Goal: Transaction & Acquisition: Purchase product/service

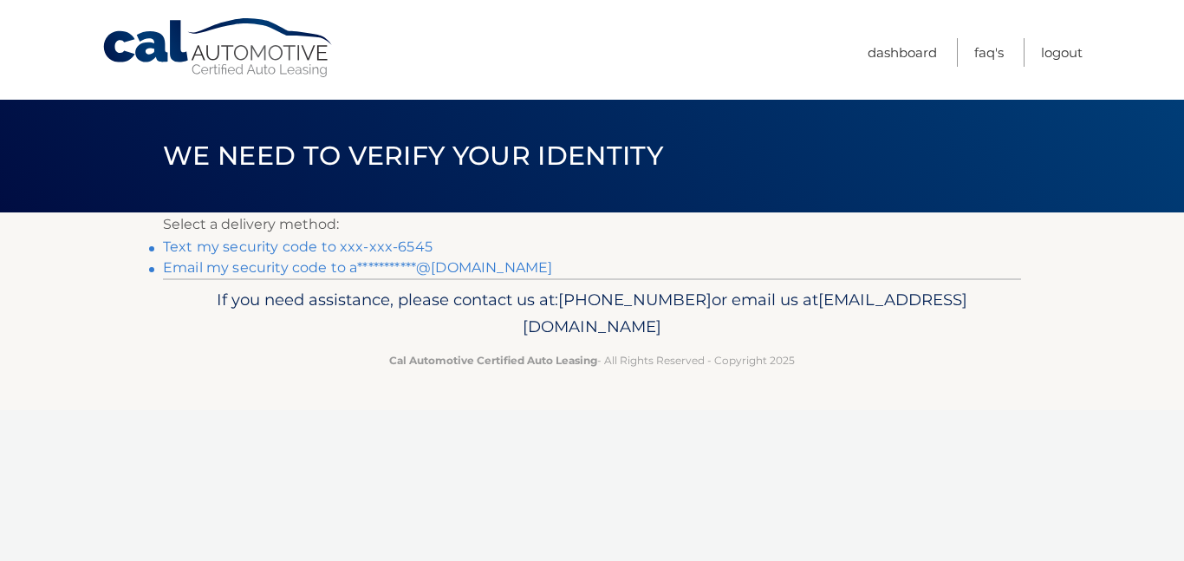
click at [415, 248] on link "Text my security code to xxx-xxx-6545" at bounding box center [298, 246] width 270 height 16
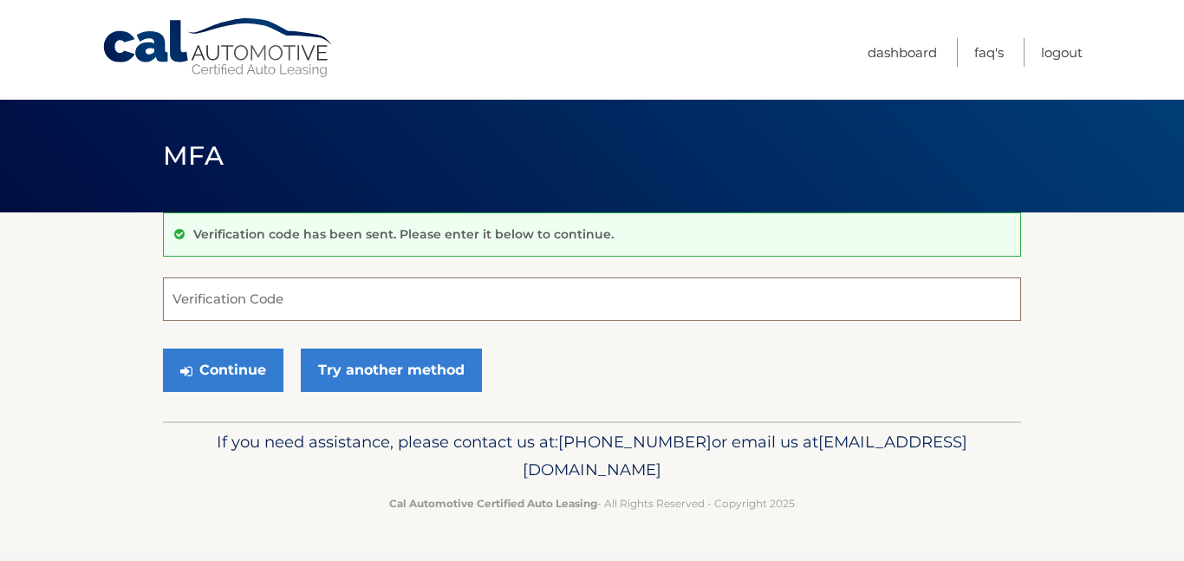
click at [279, 301] on input "Verification Code" at bounding box center [592, 298] width 858 height 43
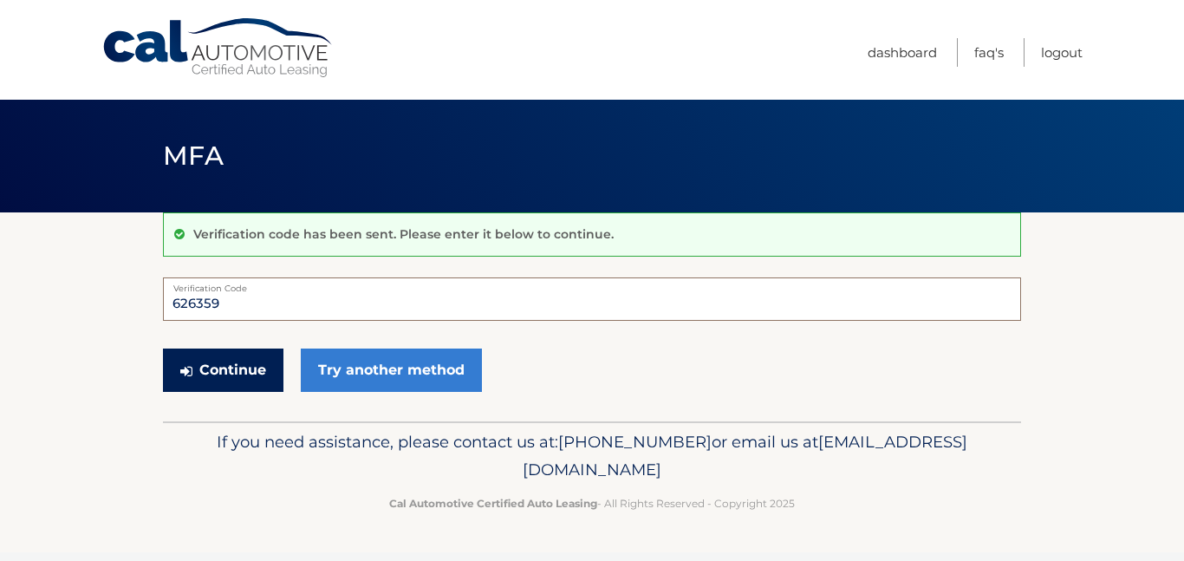
type input "626359"
click at [243, 366] on button "Continue" at bounding box center [223, 369] width 120 height 43
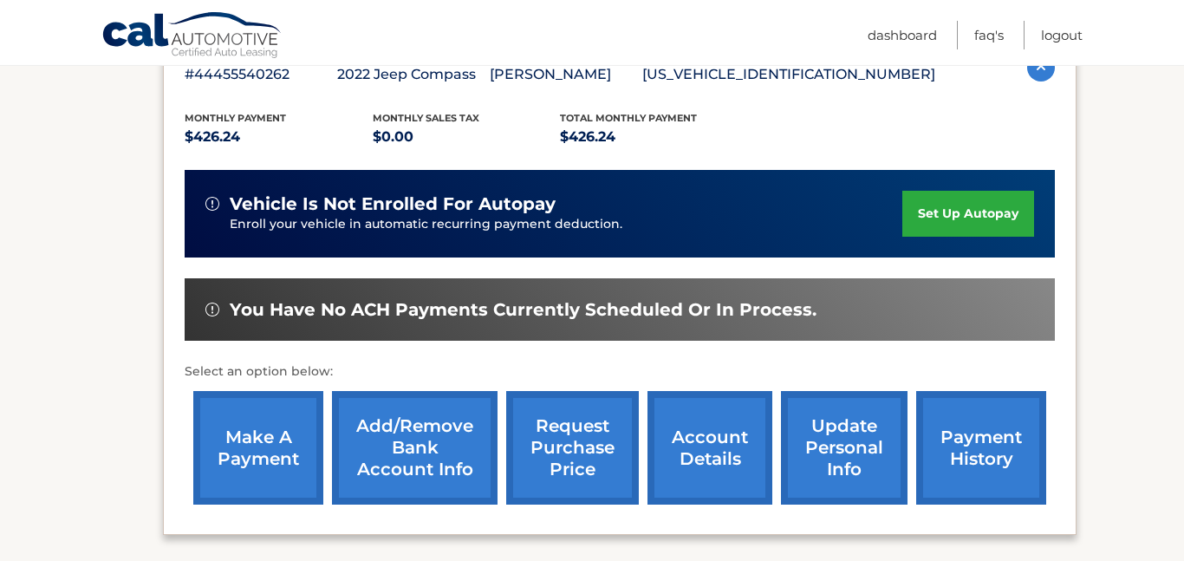
scroll to position [396, 0]
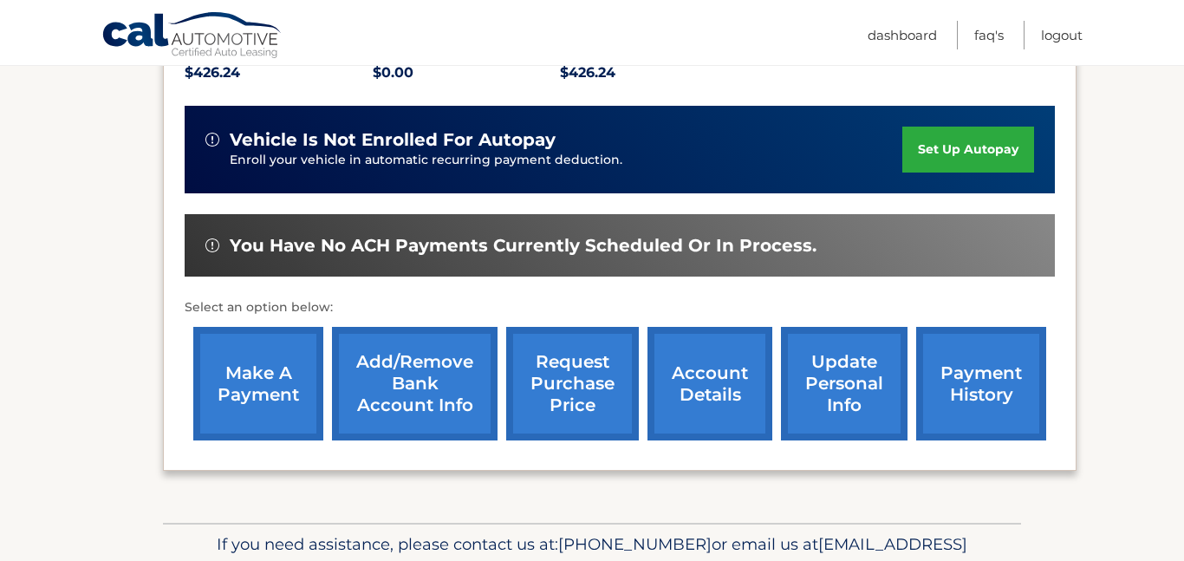
click at [229, 371] on link "make a payment" at bounding box center [258, 384] width 130 height 114
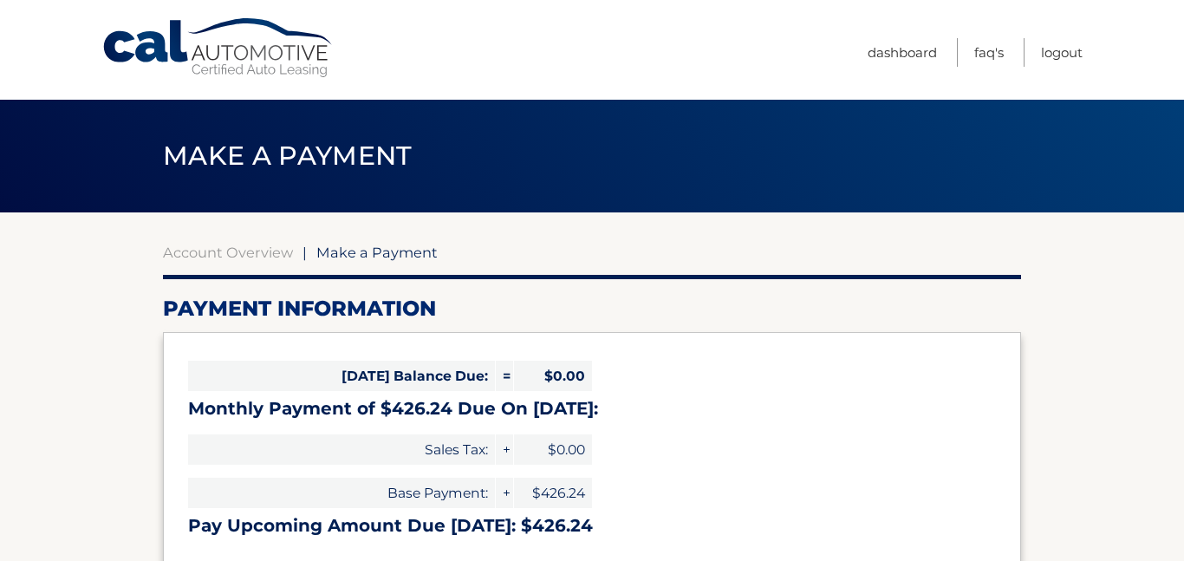
select select "ODQxYjkxYjUtNzVmNi00M2I0LWIyMGMtOWQ1ZjI3ZDMyN2U2"
